Goal: Task Accomplishment & Management: Manage account settings

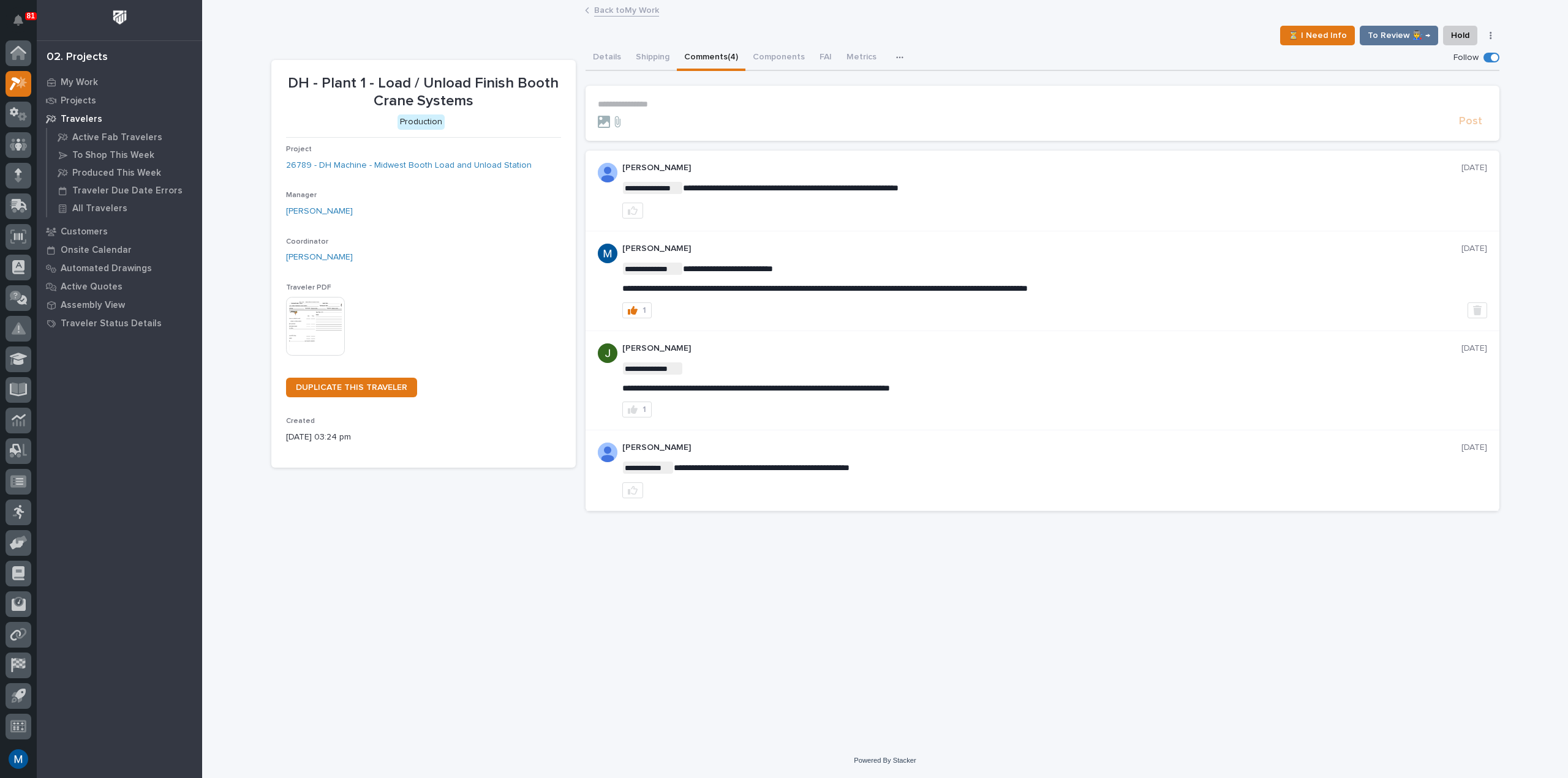
click at [89, 119] on p "Travelers" at bounding box center [82, 120] width 42 height 11
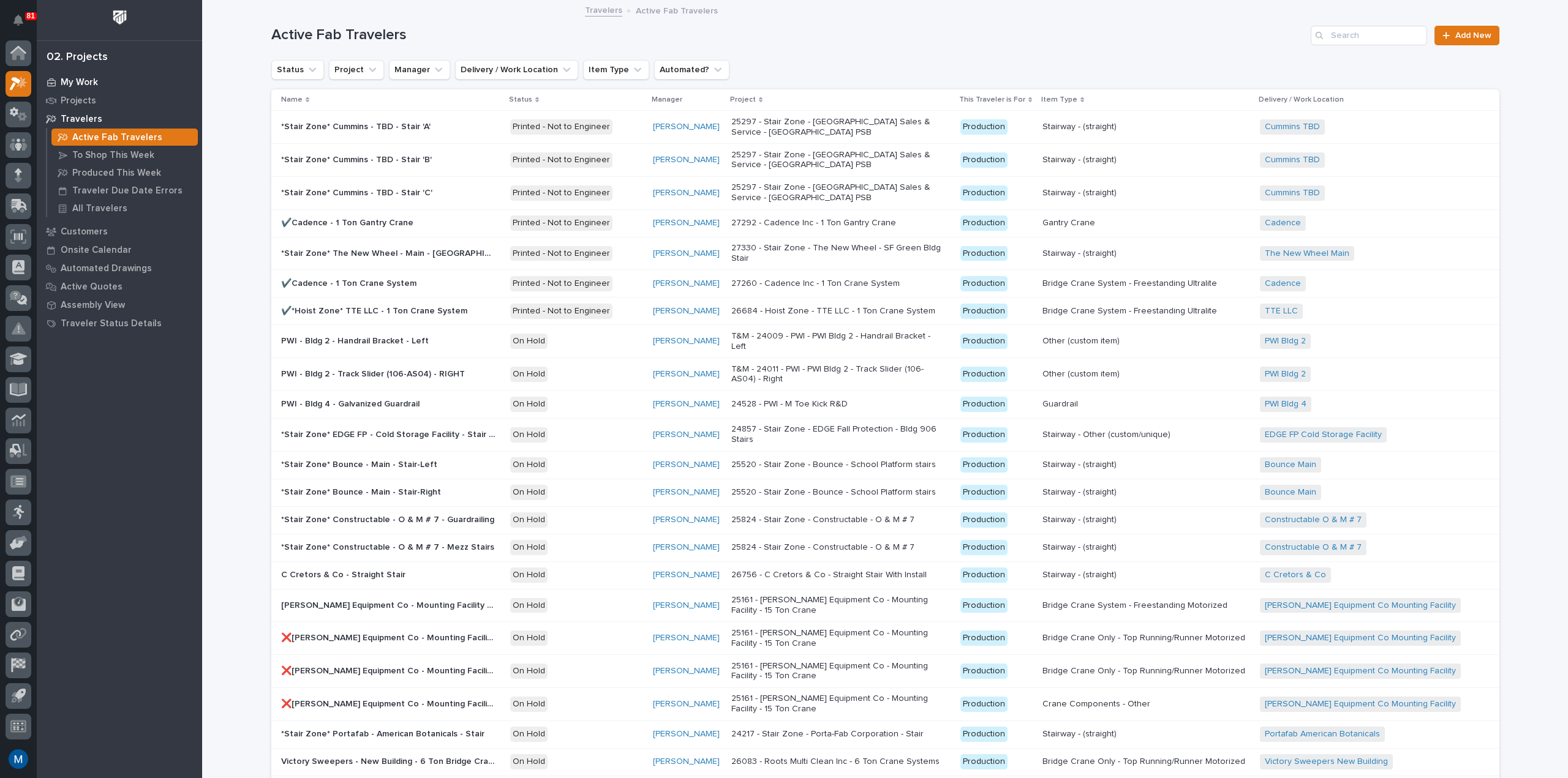
click at [86, 89] on div "My Work" at bounding box center [120, 82] width 160 height 17
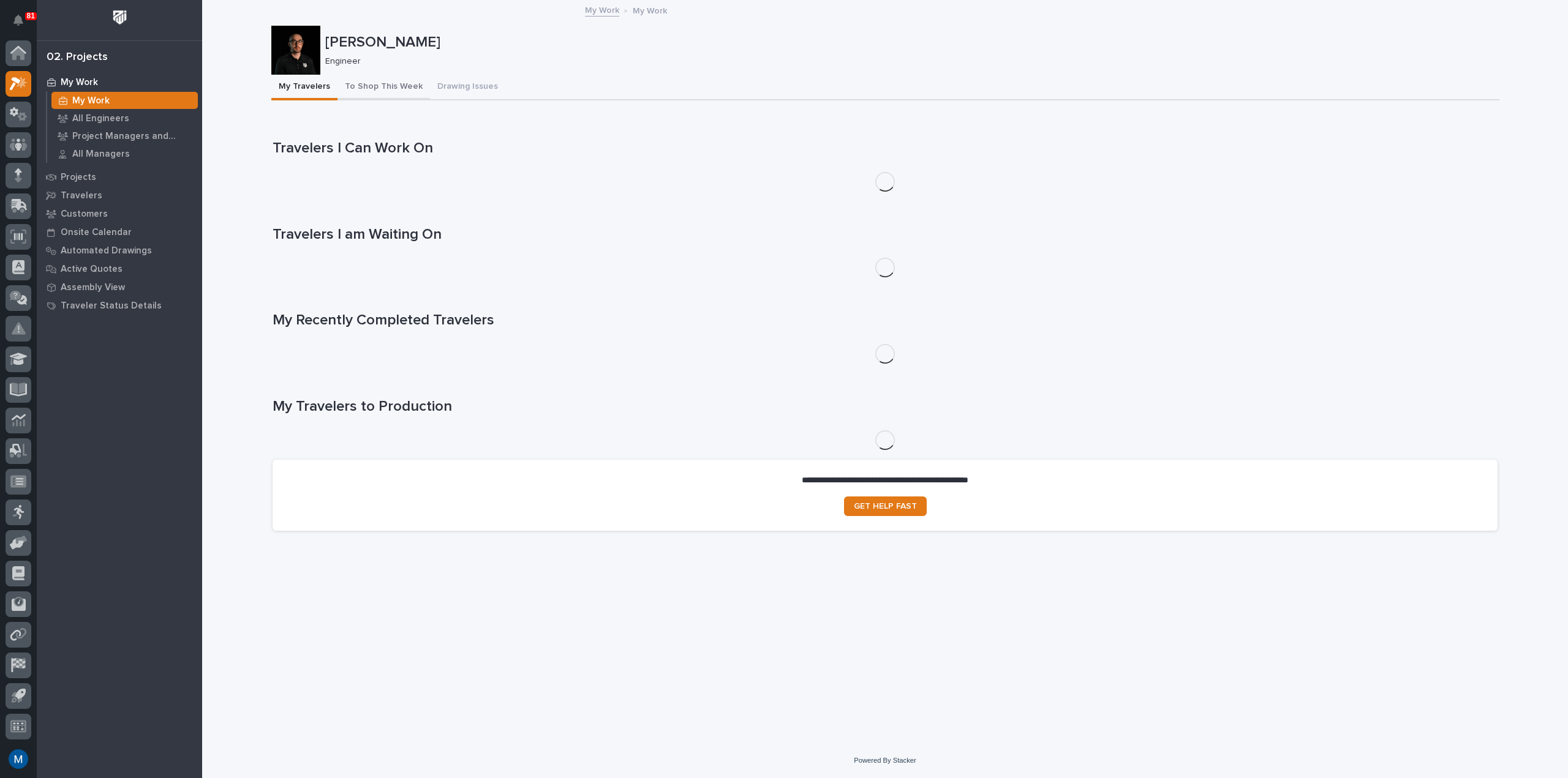
click at [401, 91] on button "To Shop This Week" at bounding box center [383, 87] width 92 height 26
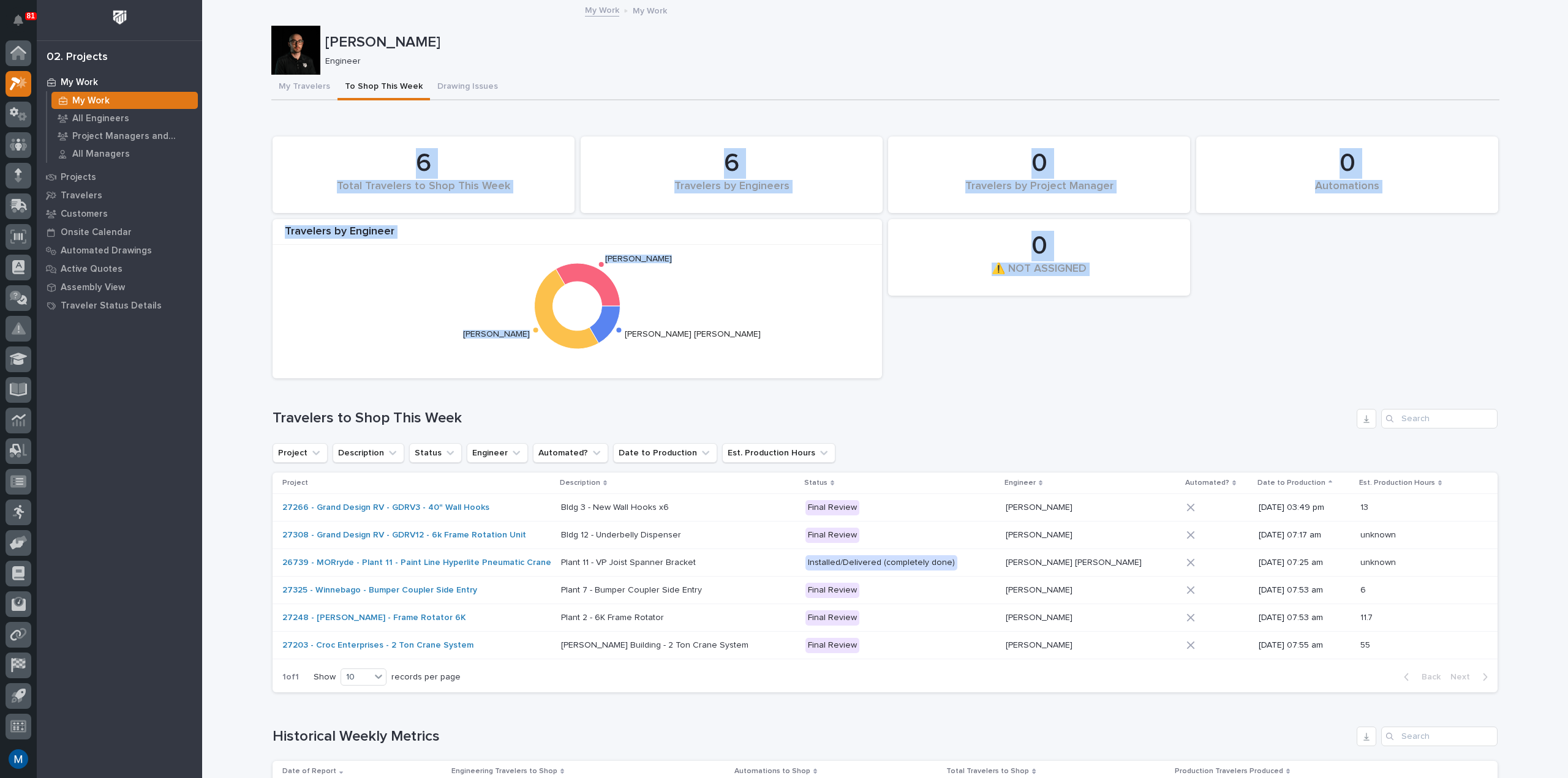
drag, startPoint x: 621, startPoint y: 373, endPoint x: 564, endPoint y: 380, distance: 57.4
click at [564, 380] on div "0 Automations 6 Total Travelers to Shop This Week 0 ⚠️ NOT ASSIGNED 6 Travelers…" at bounding box center [884, 257] width 1237 height 255
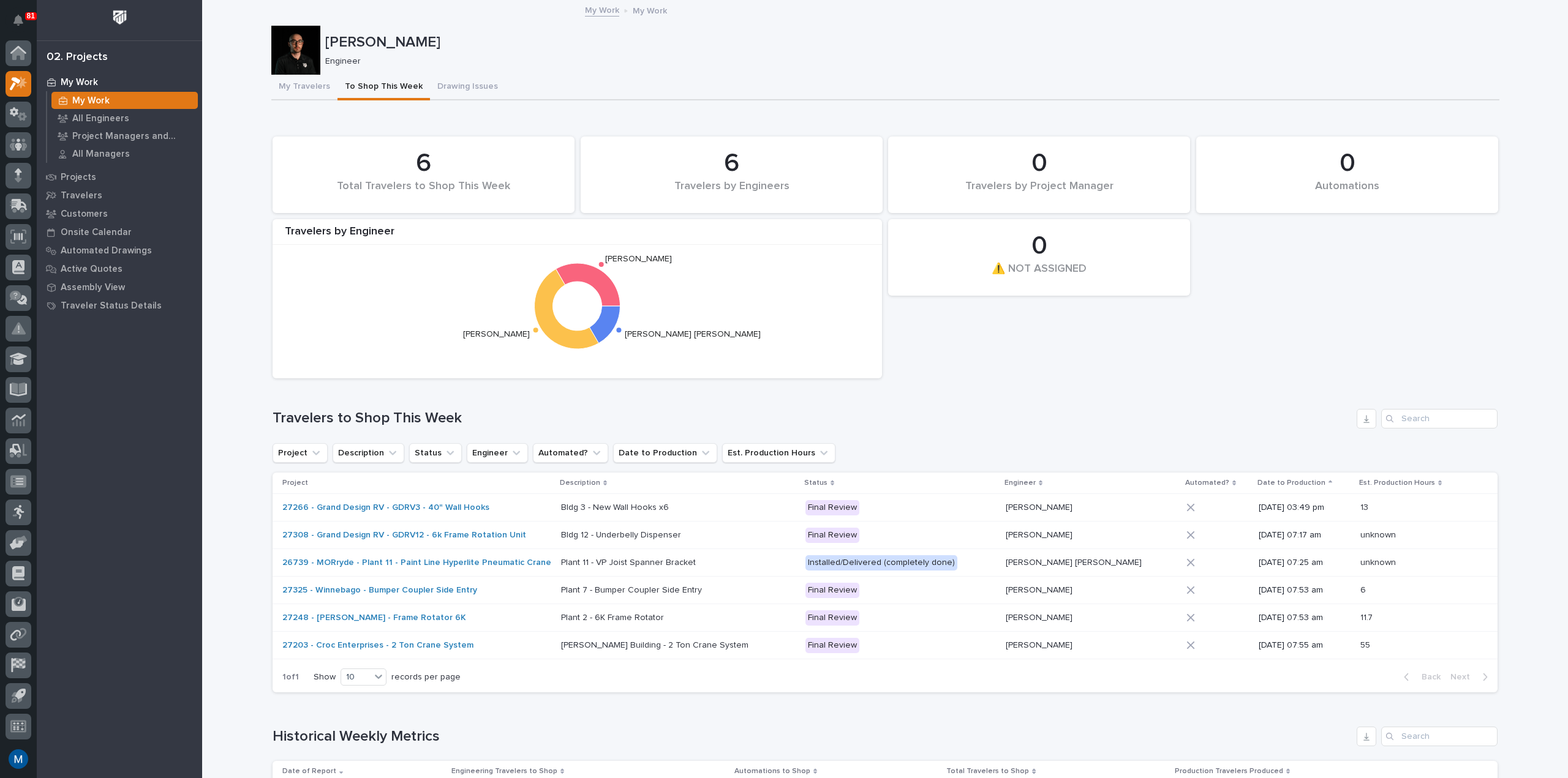
click at [562, 380] on div "0 Automations 6 Total Travelers to Shop This Week 0 ⚠️ NOT ASSIGNED 6 Travelers…" at bounding box center [884, 257] width 1237 height 255
click at [949, 24] on div "Marston Norris Marston Norris Engineer Sorry, there was an error saving your re…" at bounding box center [885, 710] width 1228 height 1418
